Goal: Task Accomplishment & Management: Manage account settings

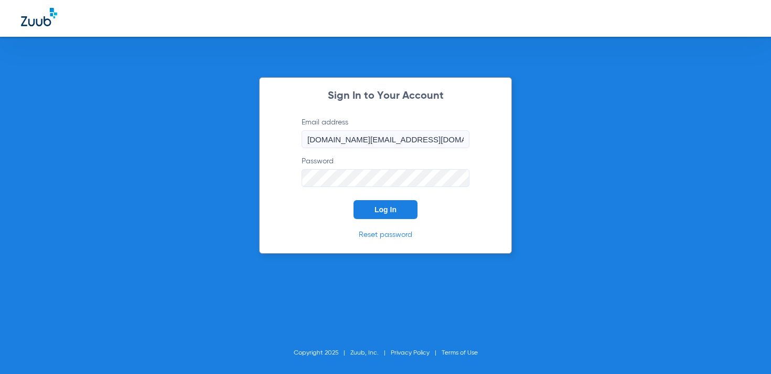
click at [391, 211] on span "Log In" at bounding box center [386, 209] width 22 height 8
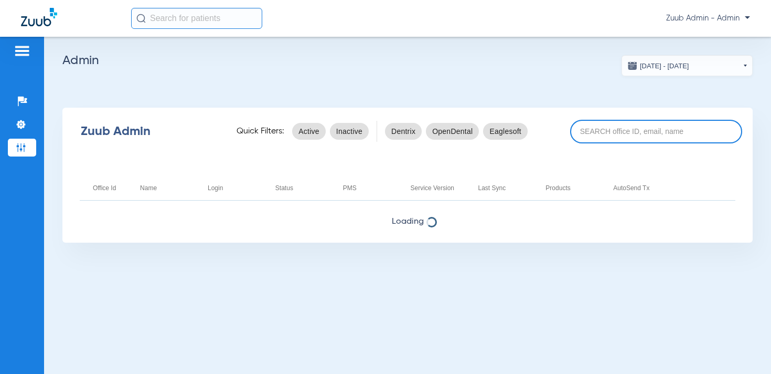
click at [601, 130] on input at bounding box center [656, 132] width 172 height 24
type input "5"
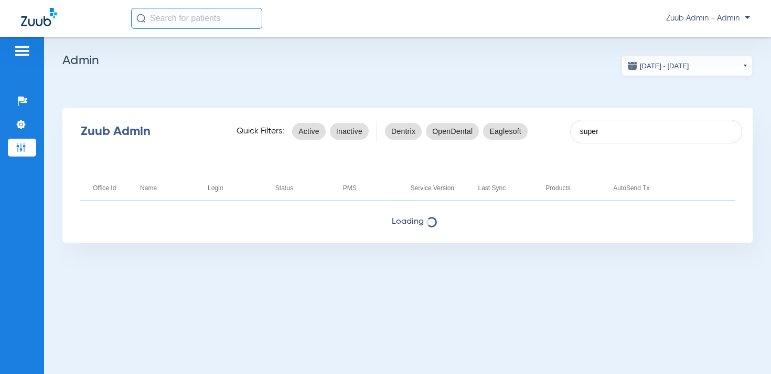
type input "super"
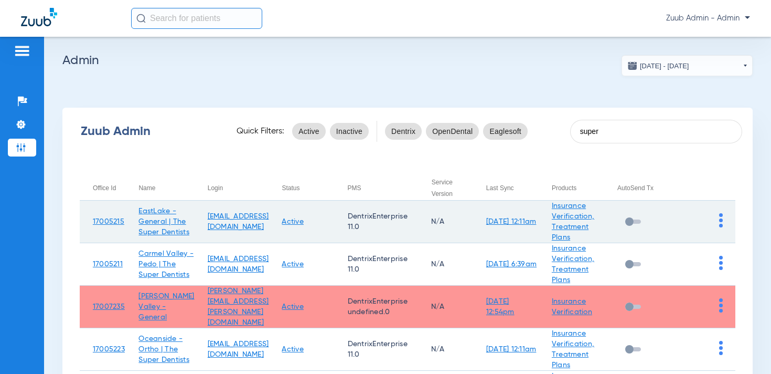
click at [720, 220] on img at bounding box center [721, 220] width 4 height 14
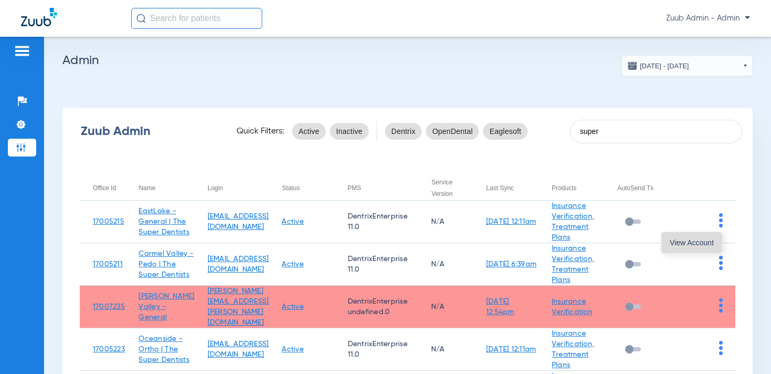
click at [705, 244] on span "View Account" at bounding box center [692, 242] width 44 height 7
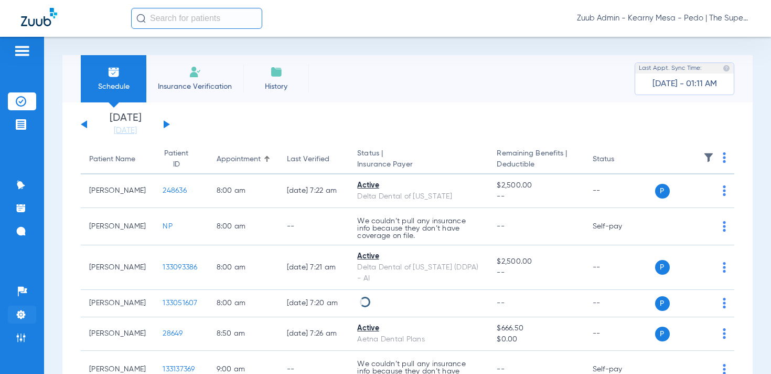
click at [17, 313] on img at bounding box center [21, 314] width 10 height 10
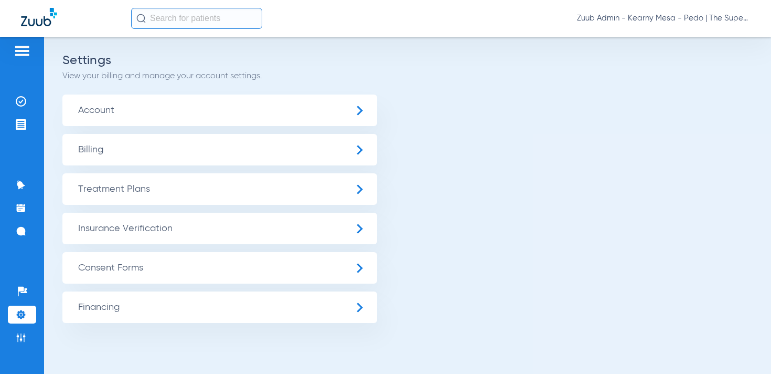
drag, startPoint x: 130, startPoint y: 226, endPoint x: 145, endPoint y: 243, distance: 23.1
click at [130, 226] on span "Insurance Verification" at bounding box center [219, 228] width 315 height 31
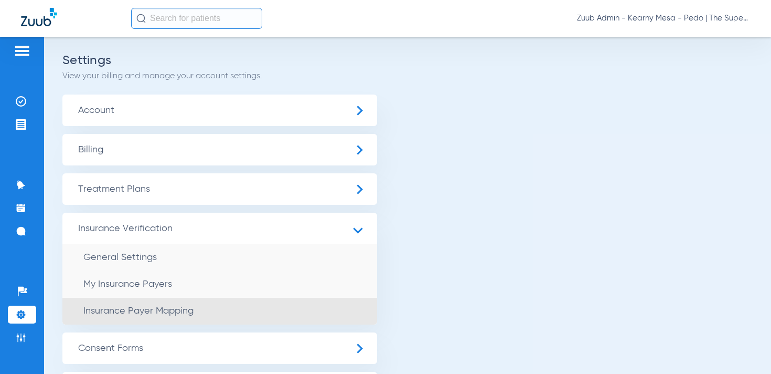
click at [162, 306] on span "Insurance Payer Mapping" at bounding box center [138, 310] width 110 height 9
